Goal: Task Accomplishment & Management: Complete application form

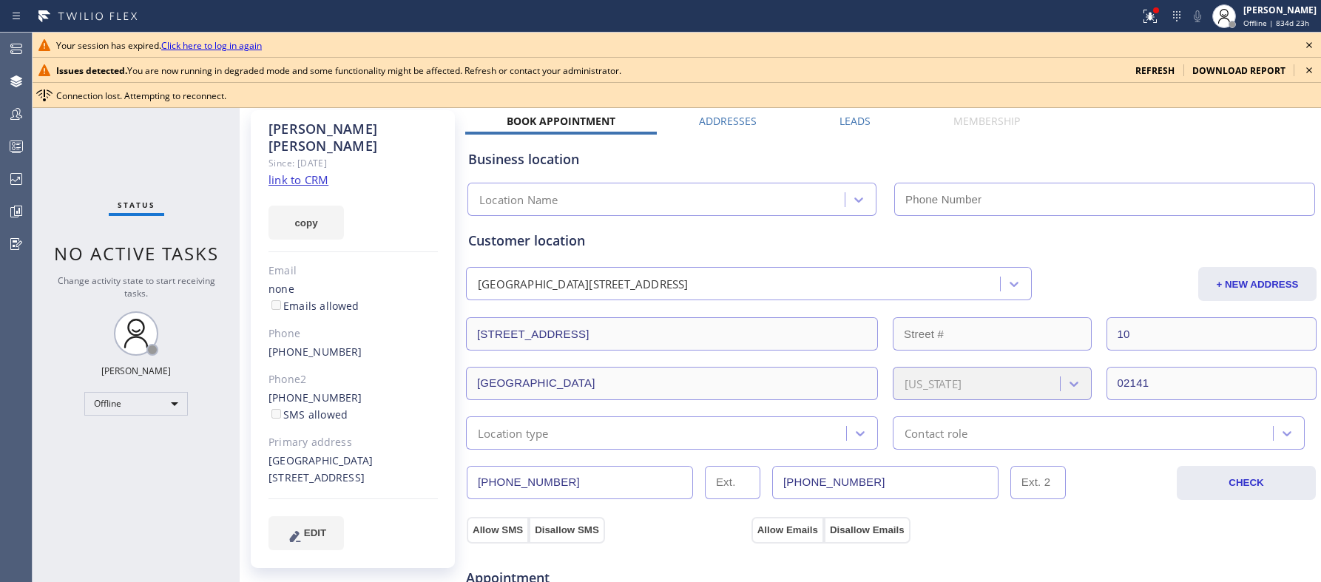
scroll to position [377, 0]
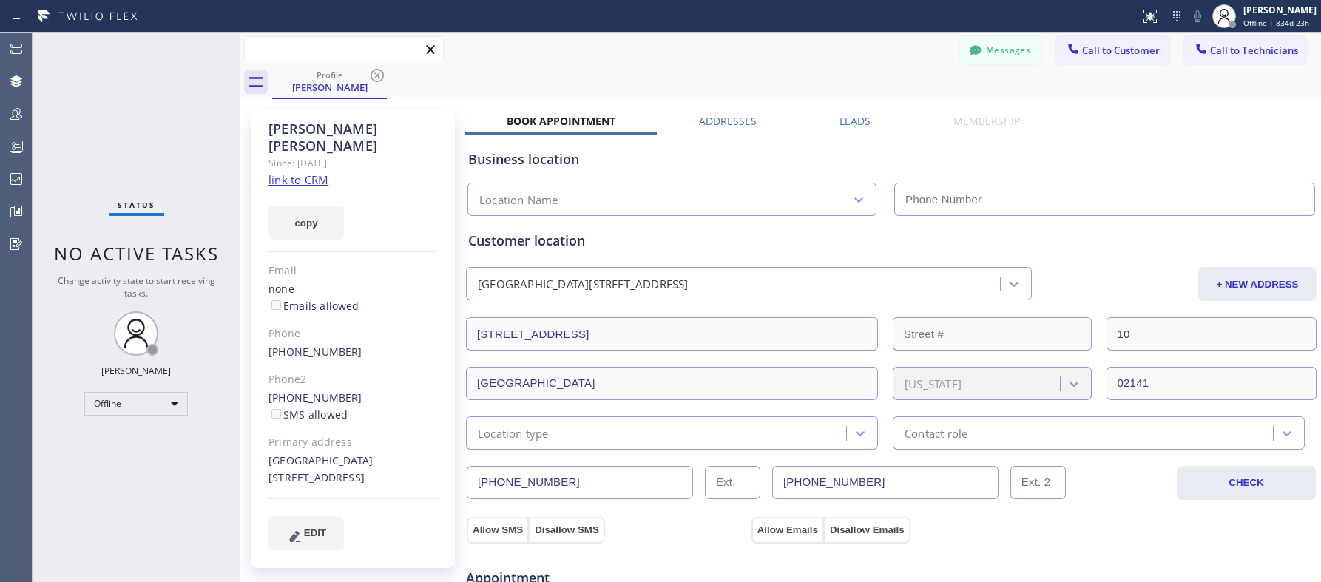
click at [302, 39] on input "text" at bounding box center [344, 49] width 198 height 24
click at [374, 76] on icon at bounding box center [377, 76] width 18 height 18
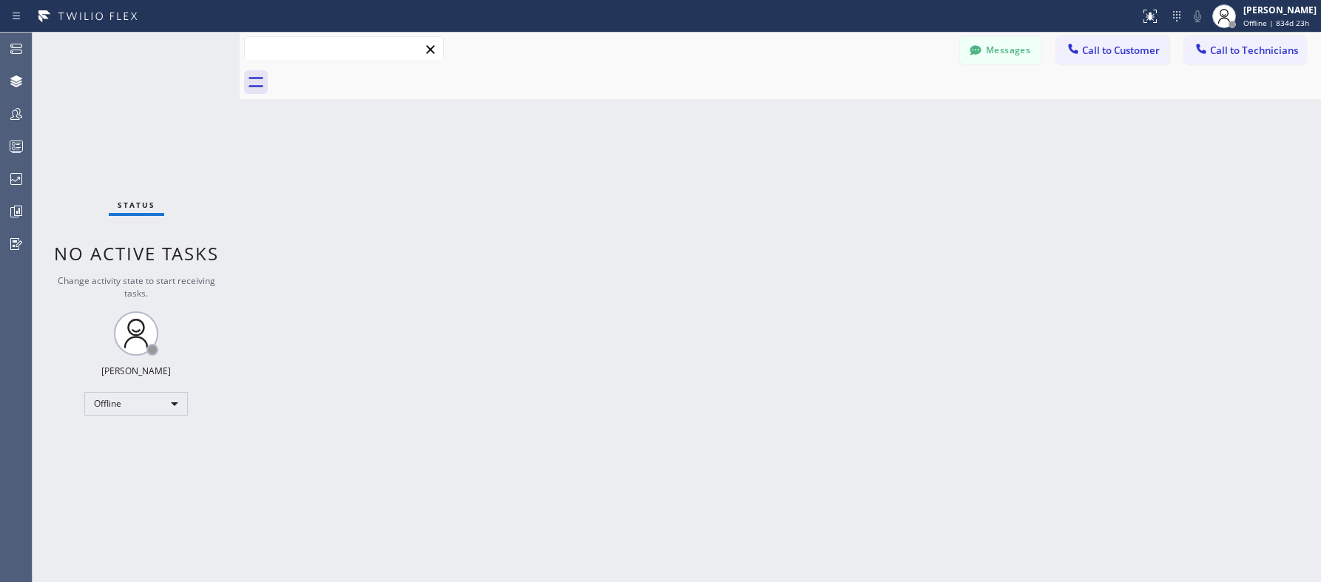
click at [350, 54] on input "text" at bounding box center [344, 49] width 198 height 24
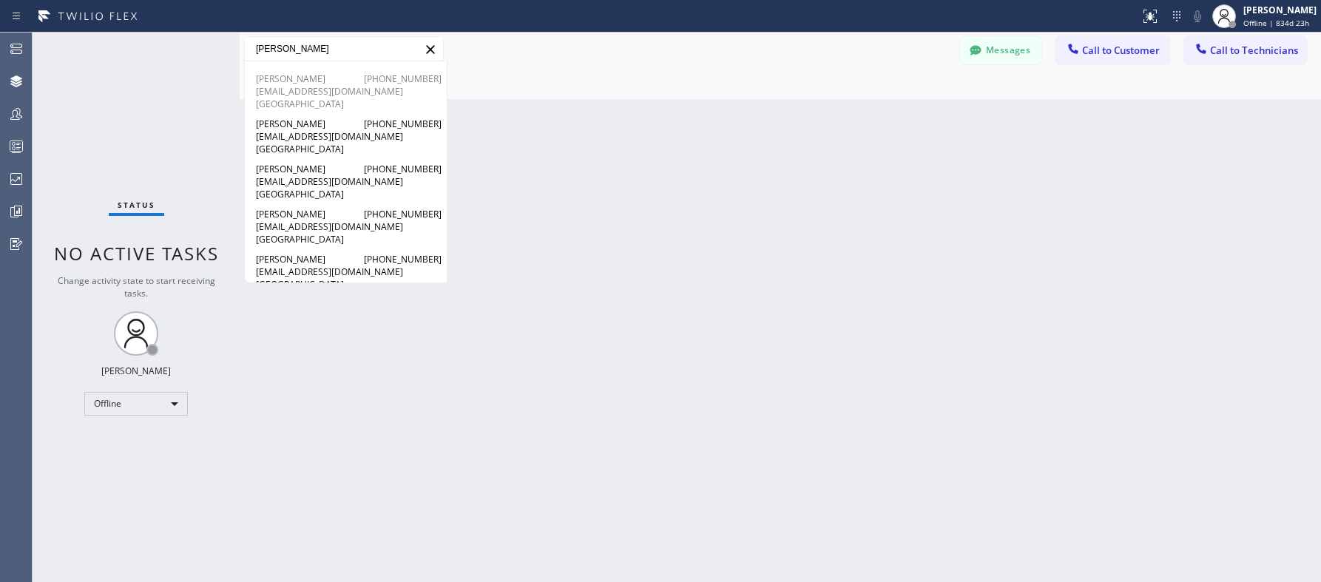
type input "[PERSON_NAME]"
click at [295, 83] on span "[PERSON_NAME]" at bounding box center [292, 78] width 72 height 13
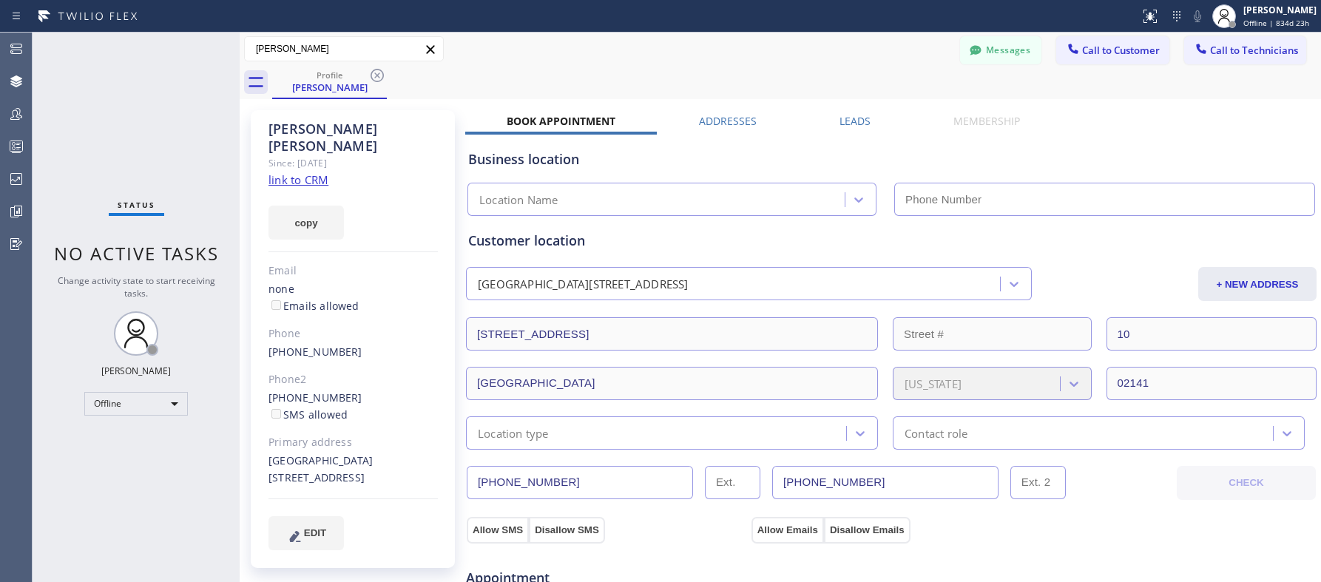
type input "(___) ___-____"
click at [940, 205] on input "(___) ___-____" at bounding box center [1104, 199] width 421 height 33
click at [759, 203] on div "Location Name" at bounding box center [658, 200] width 373 height 26
click at [871, 164] on div "Business location" at bounding box center [891, 159] width 846 height 20
click at [792, 209] on div "Location Name" at bounding box center [658, 200] width 373 height 26
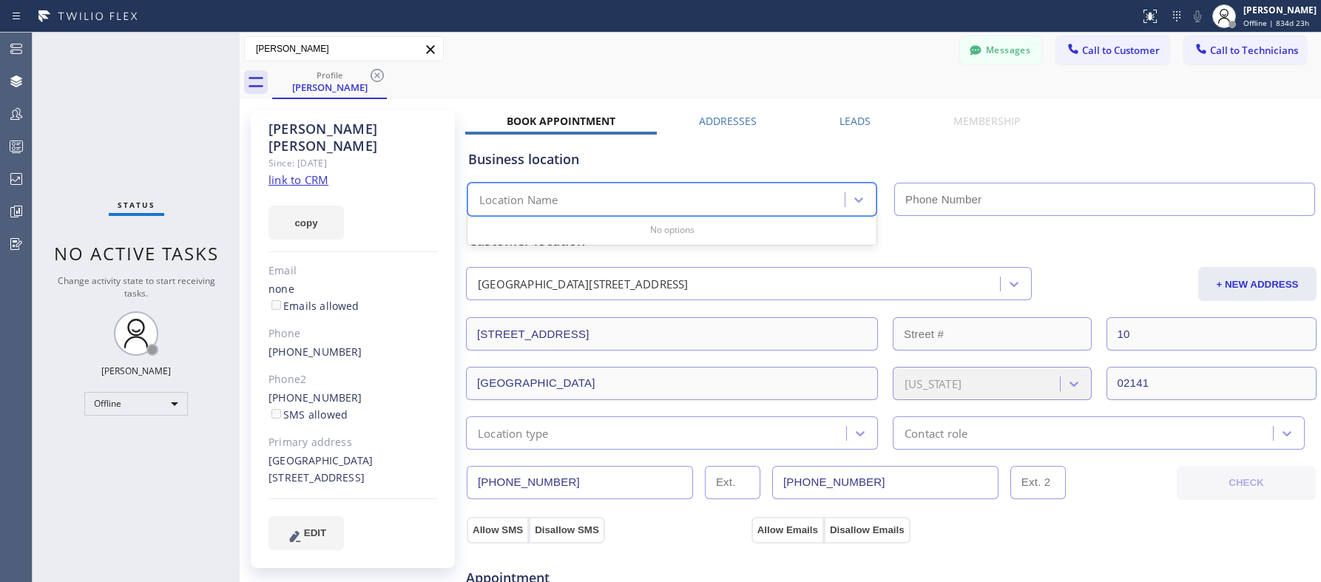
click at [898, 165] on div "Business location" at bounding box center [891, 159] width 846 height 20
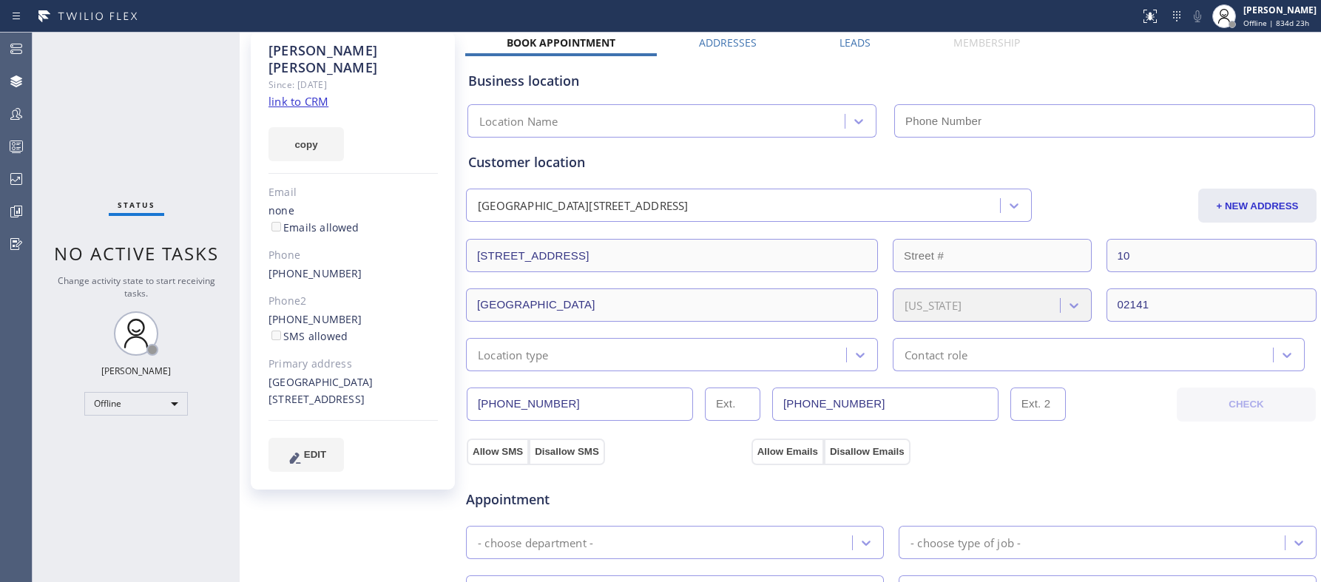
scroll to position [82, 0]
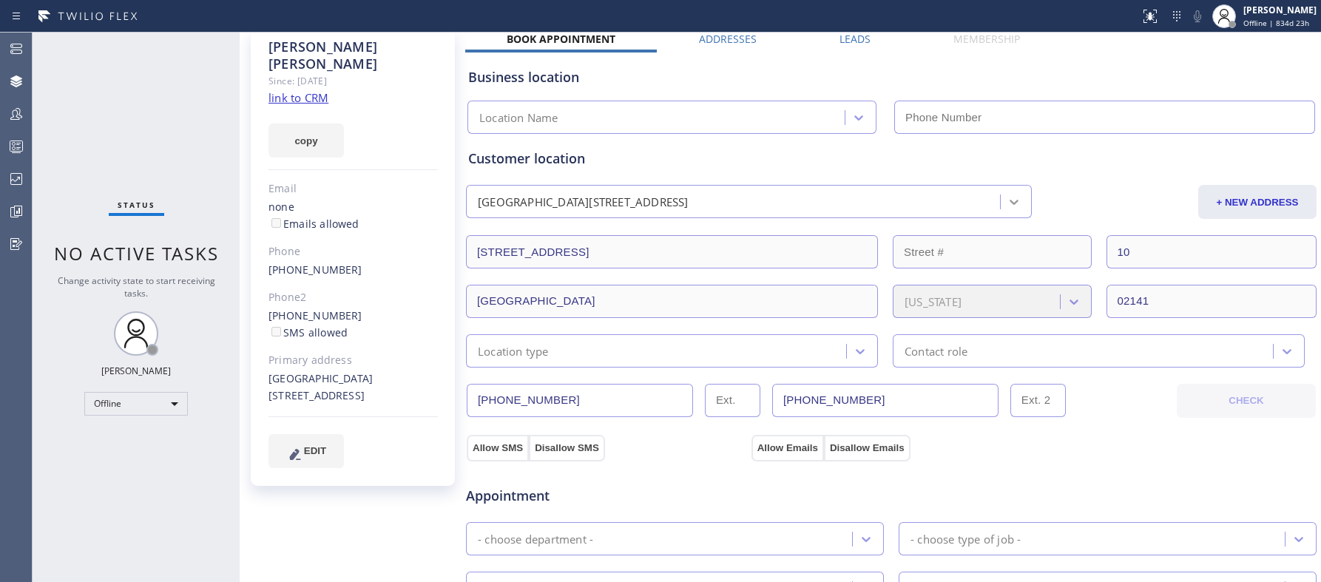
click at [1013, 204] on icon at bounding box center [1014, 202] width 9 height 5
click at [1081, 191] on div "+ NEW ADDRESS" at bounding box center [1175, 202] width 285 height 34
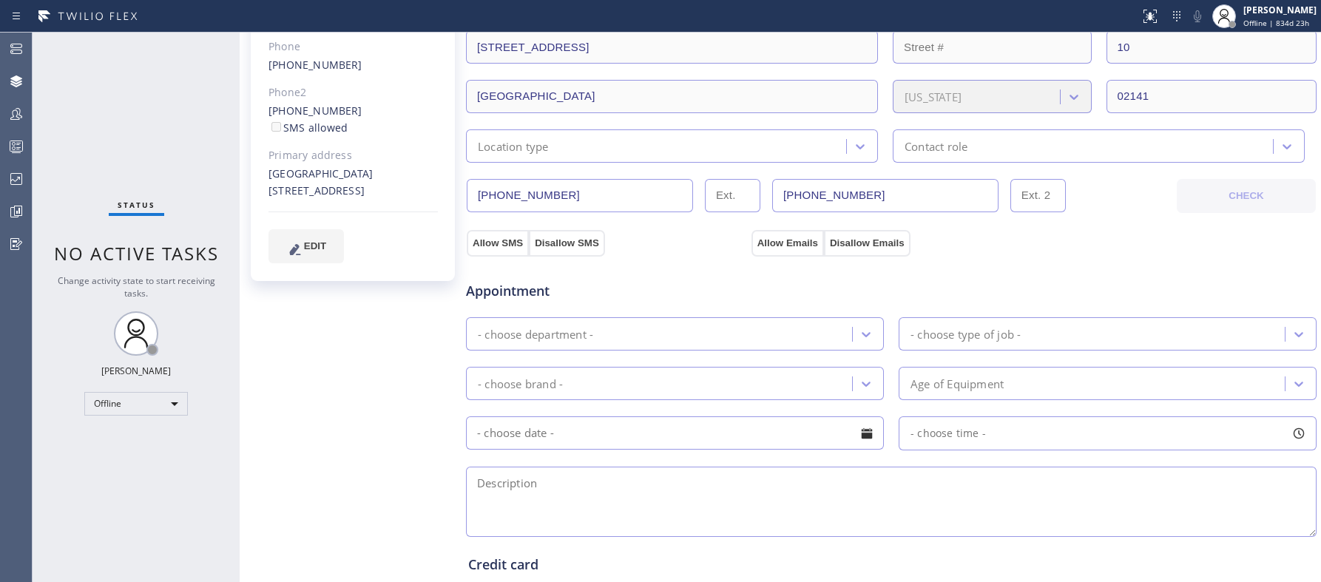
scroll to position [294, 0]
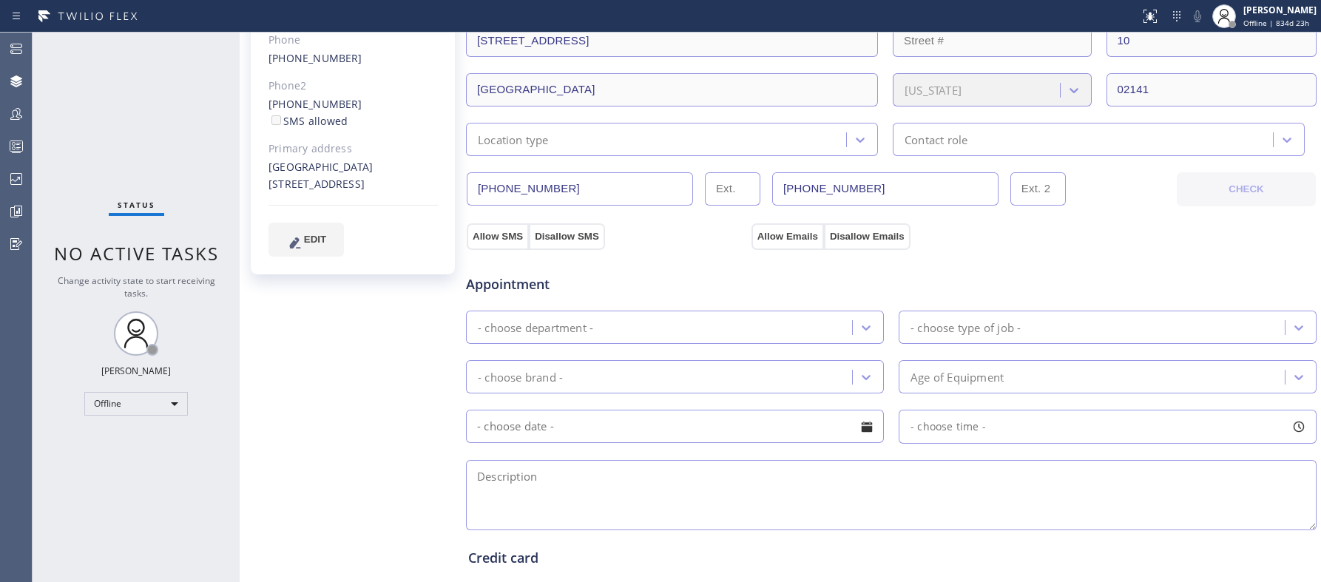
click at [625, 340] on div "- choose department -" at bounding box center [661, 327] width 382 height 26
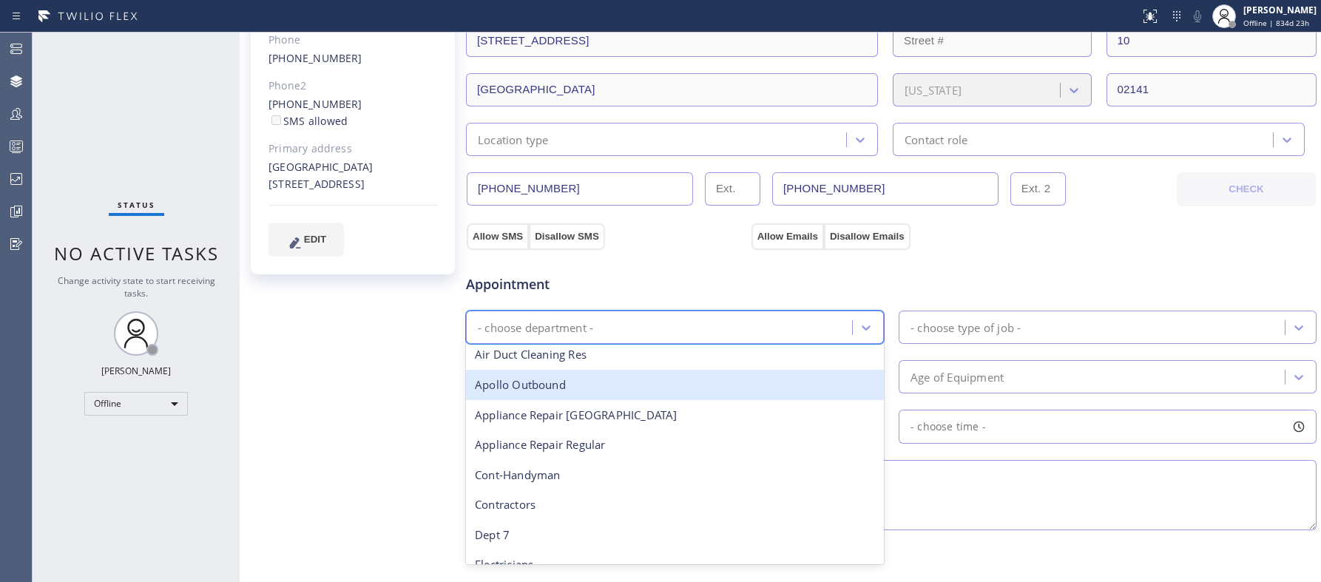
scroll to position [128, 0]
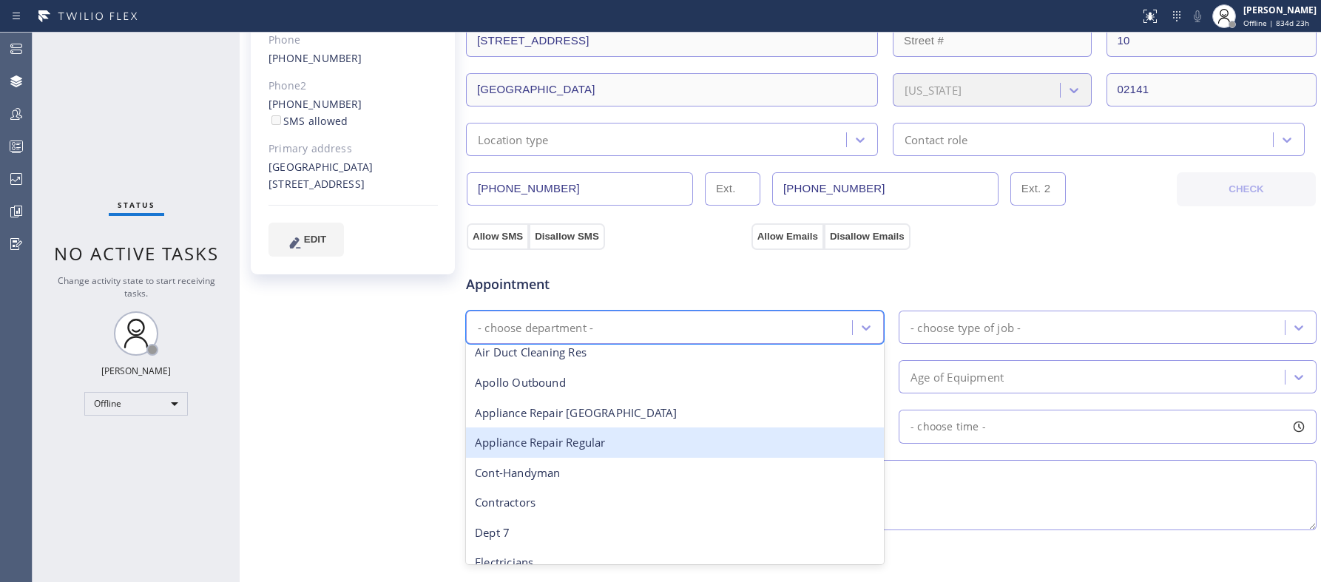
click at [589, 450] on div "Appliance Repair Regular" at bounding box center [675, 443] width 418 height 30
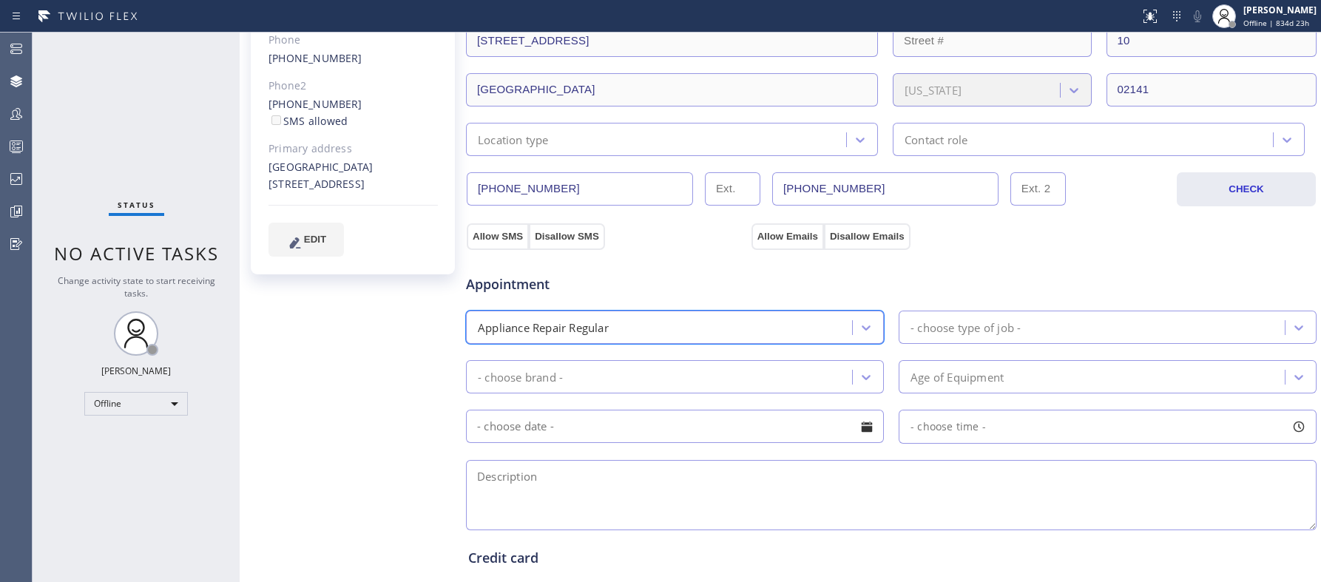
click at [761, 382] on div "- choose brand -" at bounding box center [661, 377] width 382 height 26
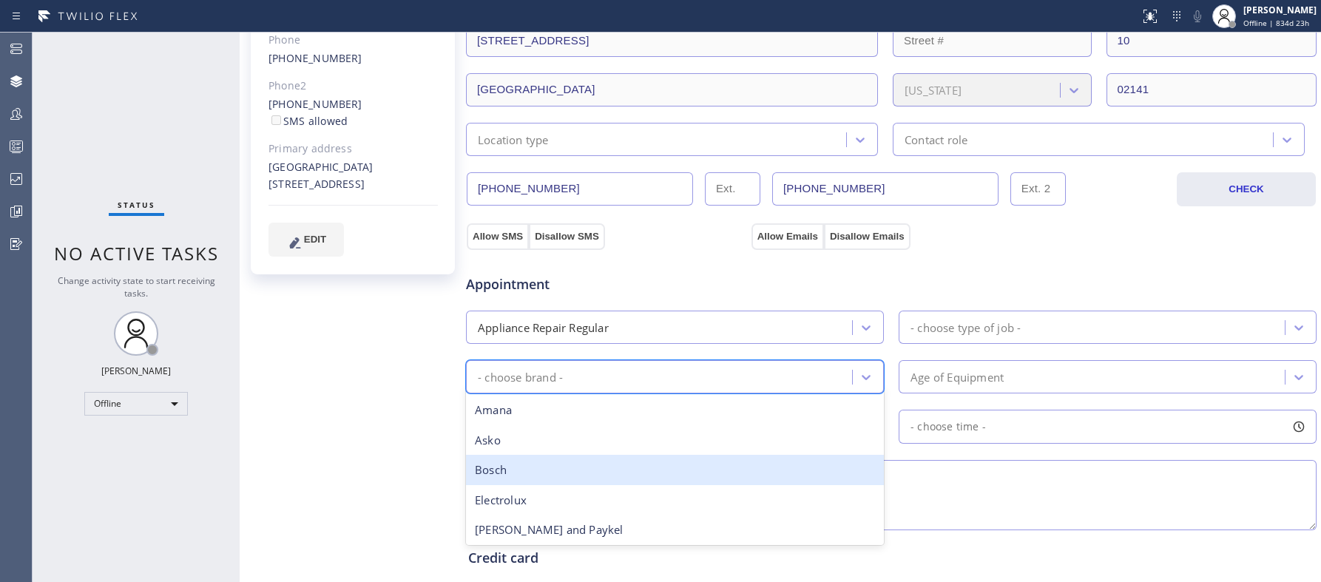
click at [564, 482] on div "Bosch" at bounding box center [675, 470] width 418 height 30
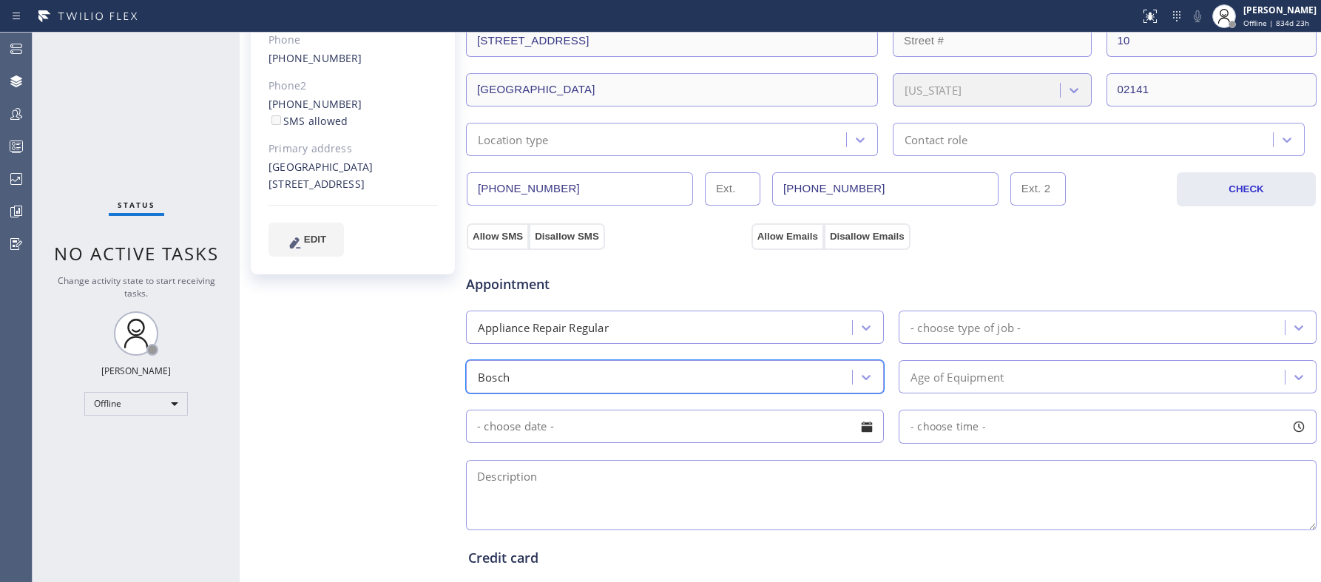
click at [1017, 330] on div "- choose type of job -" at bounding box center [966, 327] width 110 height 17
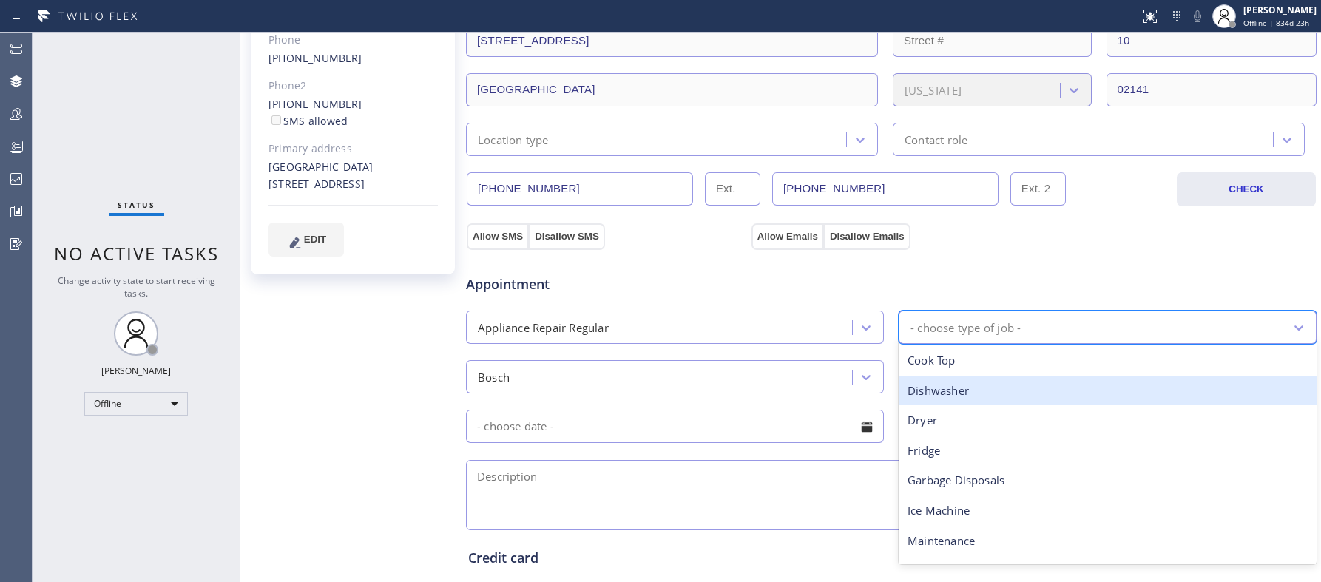
click at [995, 399] on div "Dishwasher" at bounding box center [1108, 391] width 418 height 30
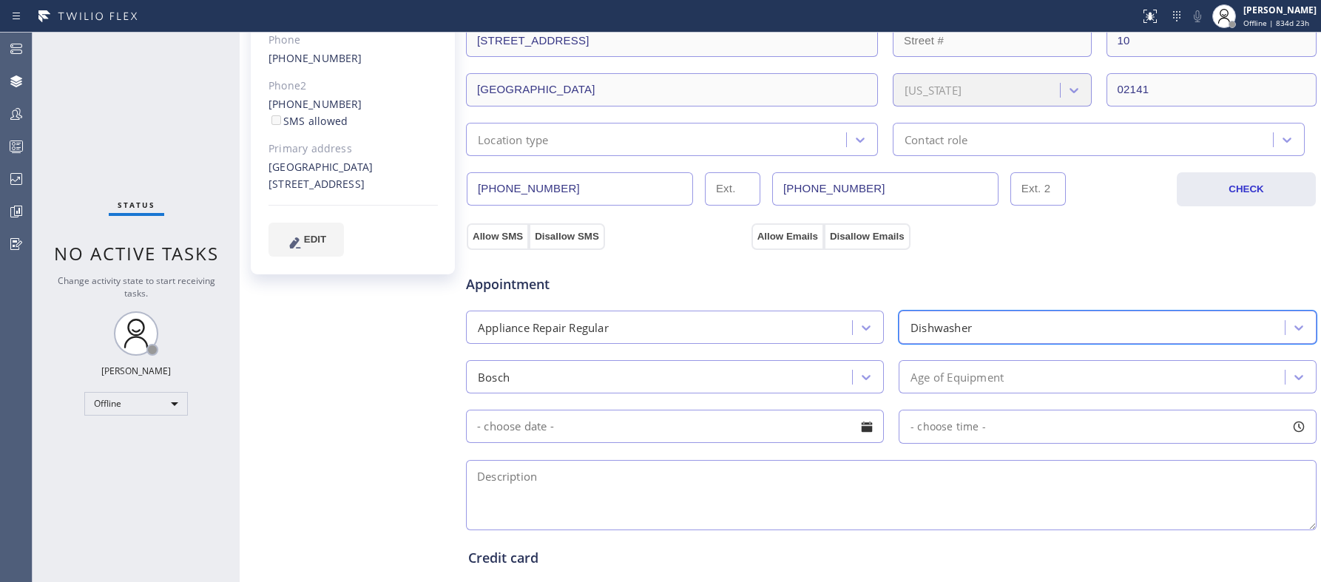
click at [703, 431] on input "text" at bounding box center [675, 426] width 418 height 33
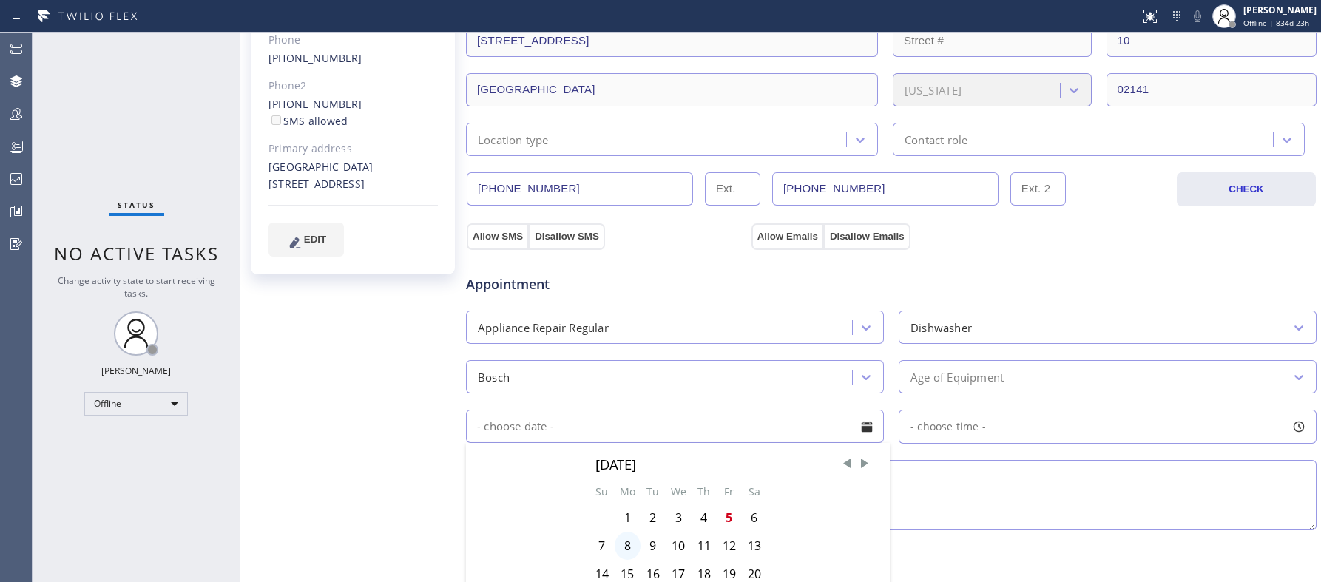
click at [627, 547] on div "8" at bounding box center [628, 546] width 26 height 28
type input "[DATE]"
click at [981, 433] on span "- choose time -" at bounding box center [948, 426] width 75 height 14
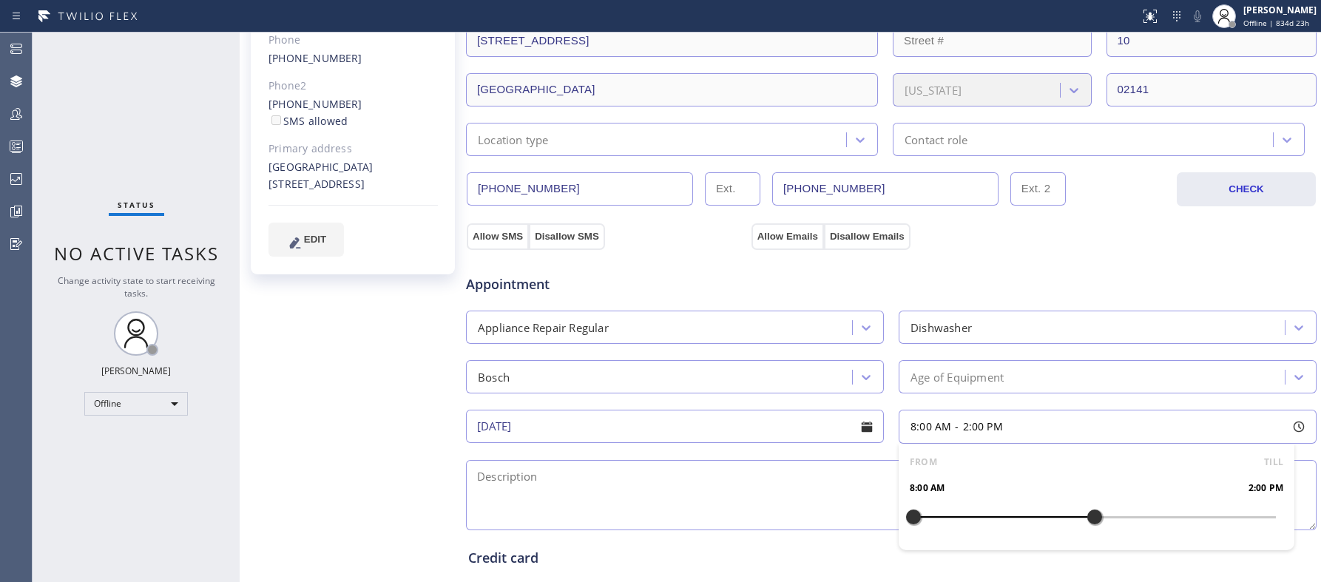
drag, startPoint x: 912, startPoint y: 516, endPoint x: 1095, endPoint y: 518, distance: 182.7
click at [1095, 518] on div at bounding box center [1095, 517] width 18 height 31
click at [869, 468] on textarea at bounding box center [891, 495] width 851 height 70
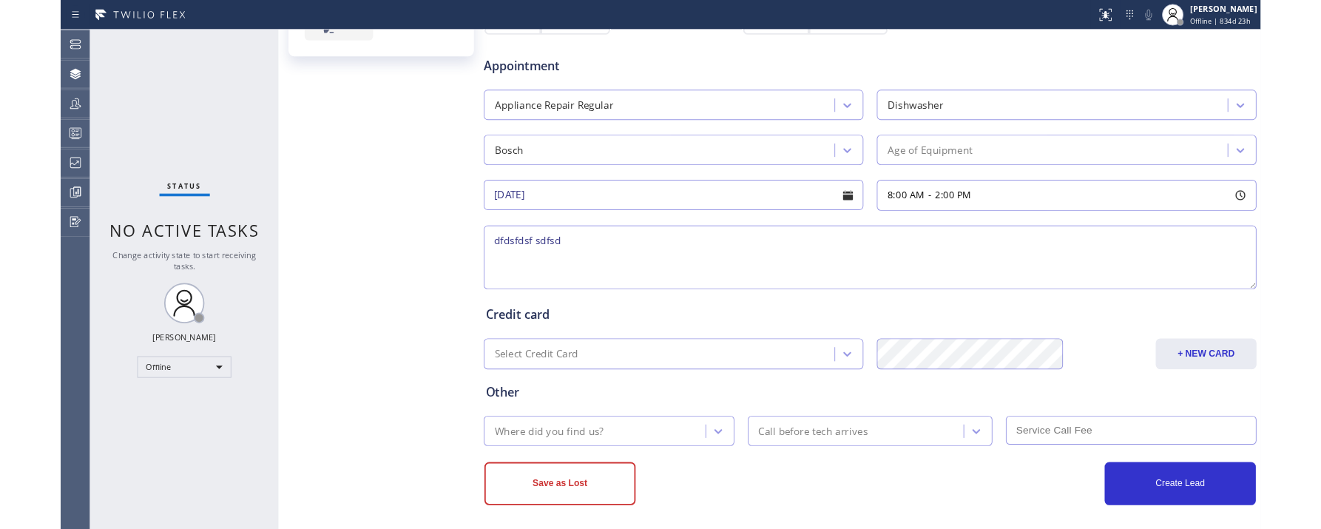
scroll to position [507, 0]
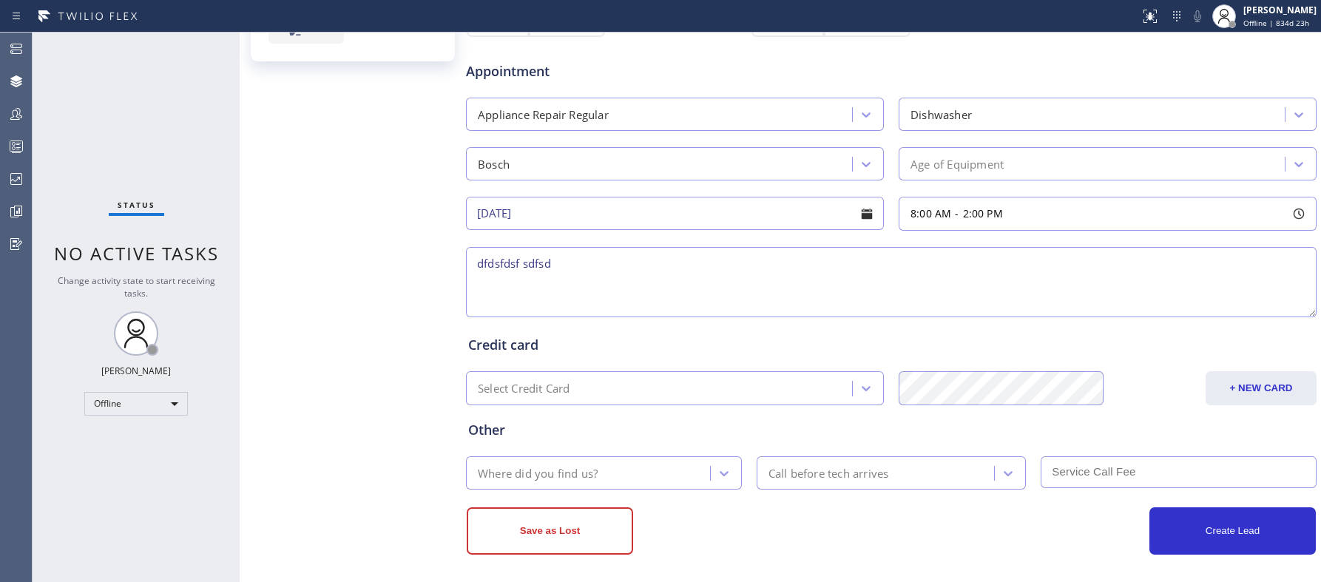
type textarea "dfdsfdsf sdfsd"
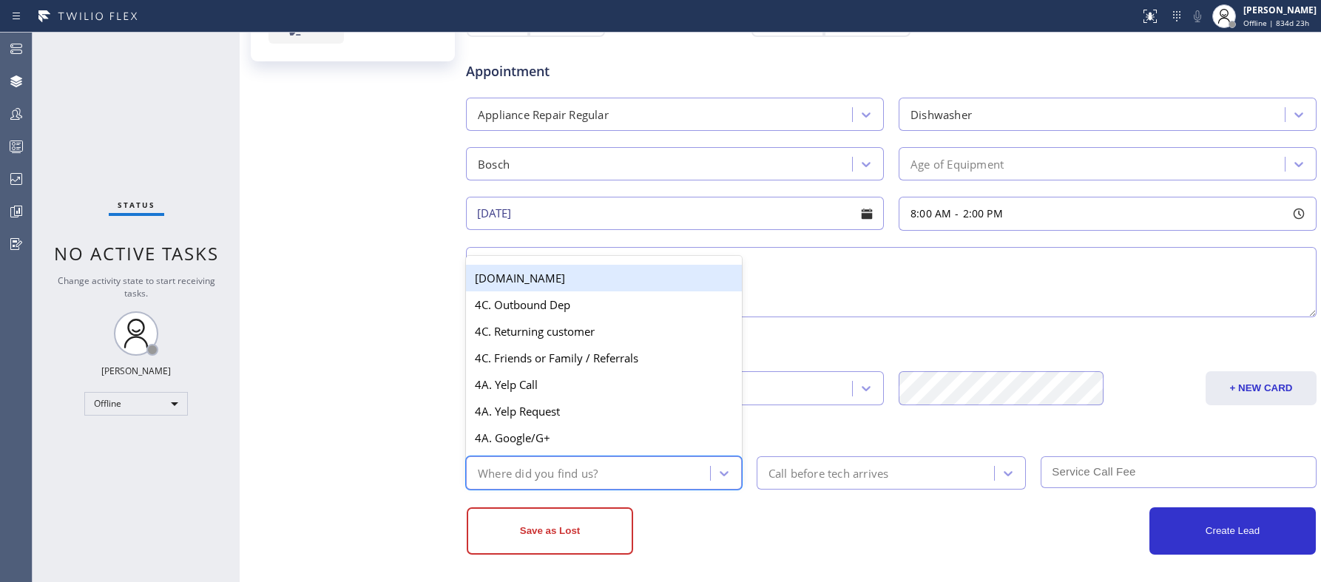
click at [688, 479] on div "Where did you find us?" at bounding box center [590, 473] width 240 height 26
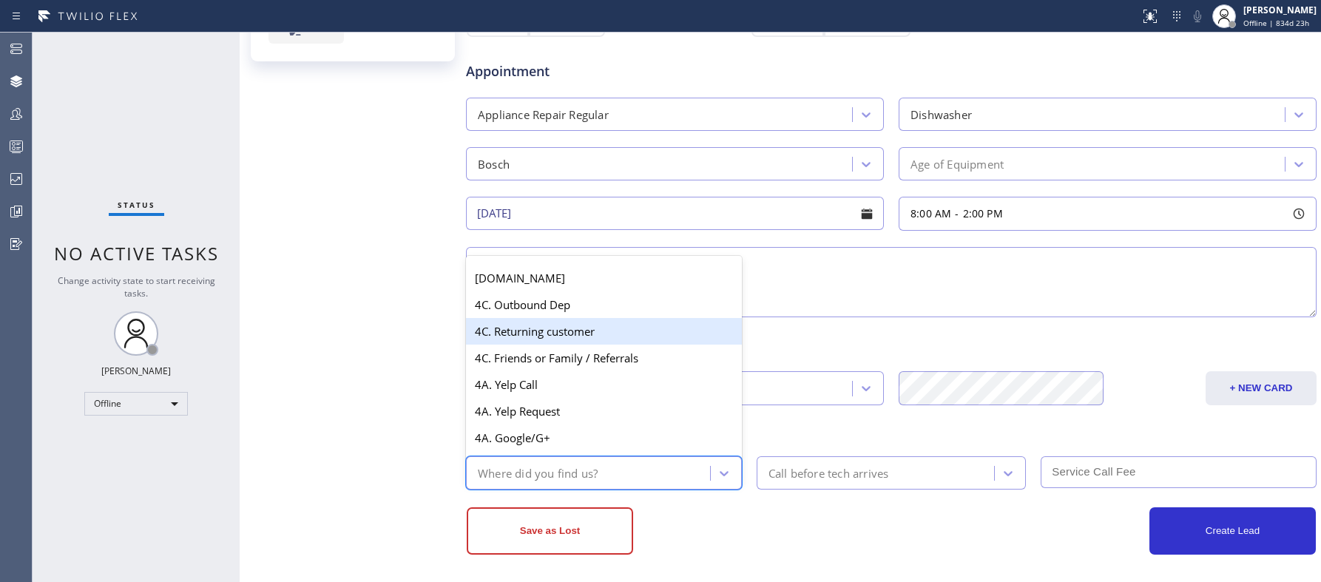
click at [596, 334] on div "4C. Returning customer" at bounding box center [604, 331] width 276 height 27
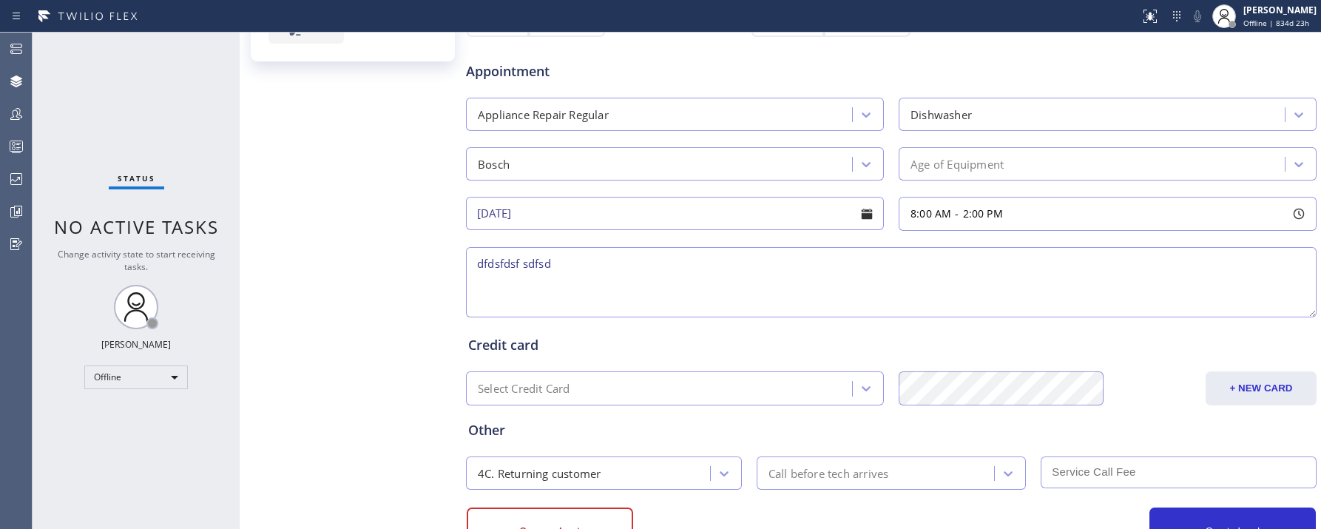
scroll to position [570, 0]
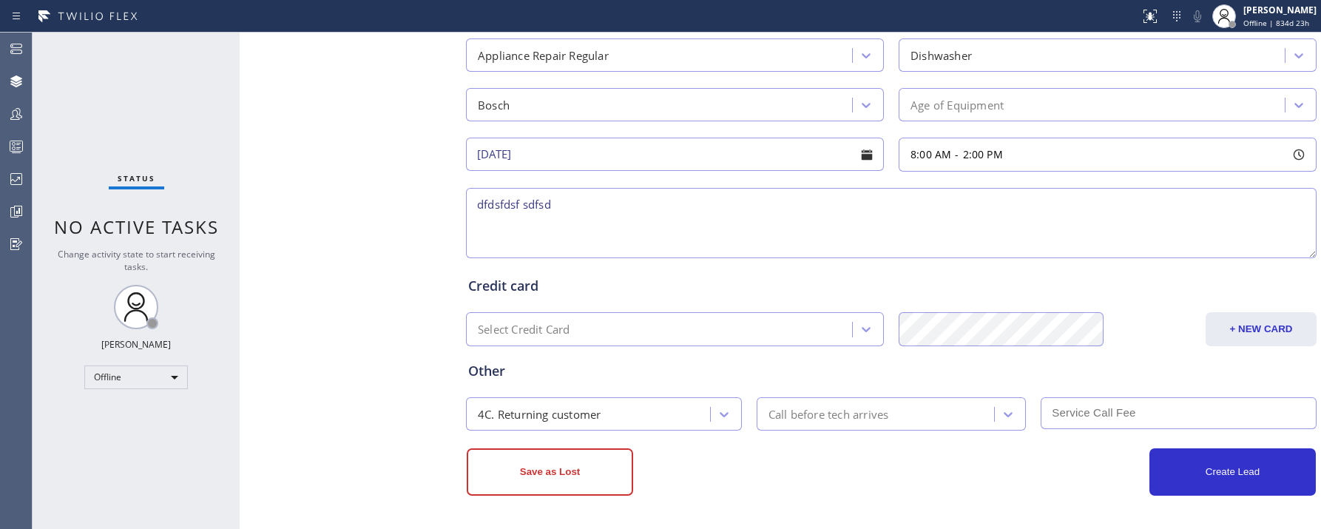
click at [888, 496] on div "Business location Location Name Personal information [PERSON_NAME] Customer loc…" at bounding box center [891, 47] width 852 height 956
click at [1233, 465] on button "Create Lead" at bounding box center [1233, 471] width 166 height 47
click at [519, 283] on div "Credit card" at bounding box center [891, 286] width 846 height 20
click at [892, 327] on div at bounding box center [998, 329] width 214 height 34
click at [527, 288] on div "Credit card" at bounding box center [891, 286] width 846 height 20
